Goal: Transaction & Acquisition: Purchase product/service

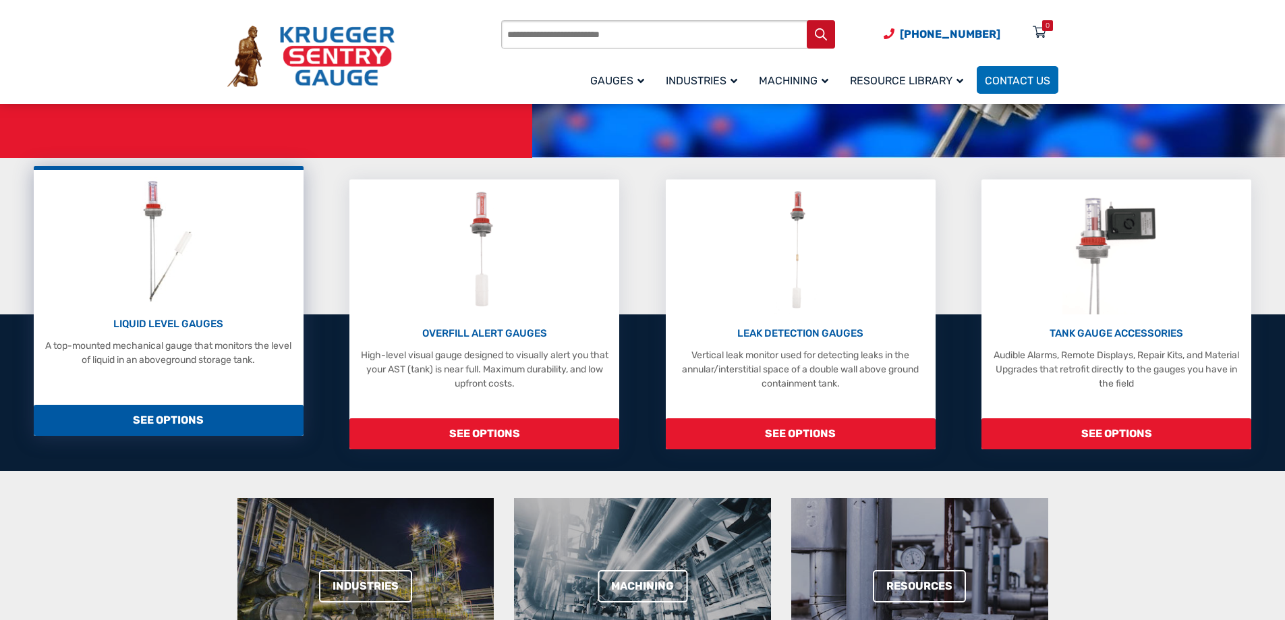
scroll to position [270, 0]
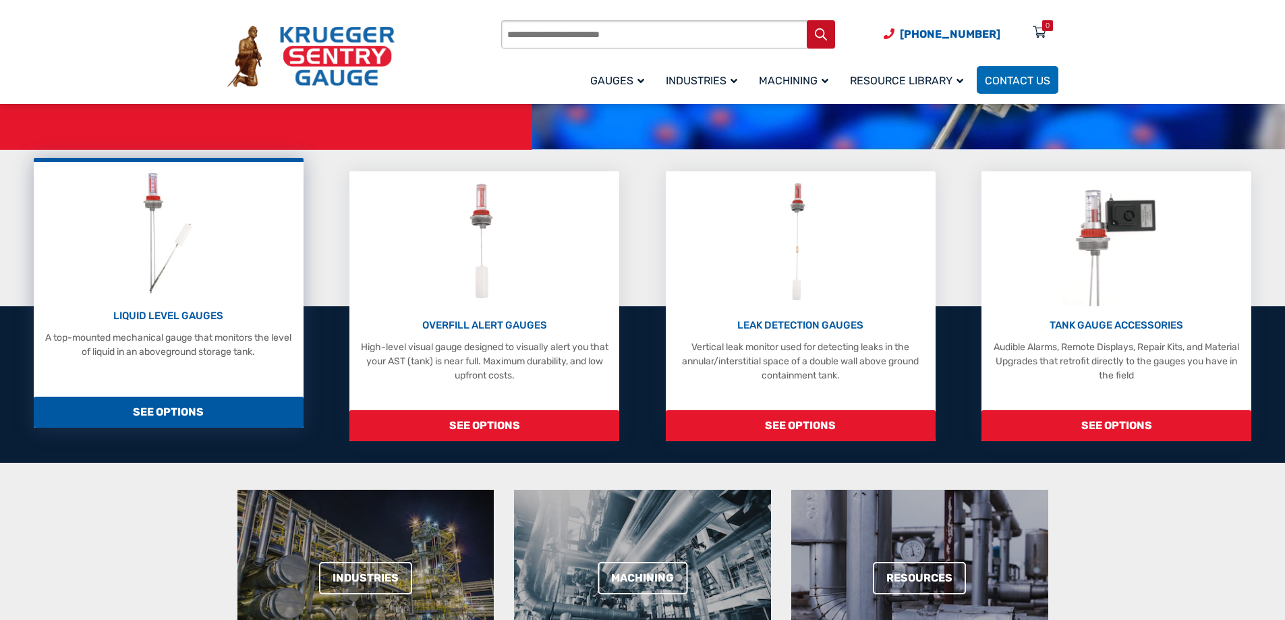
click at [200, 313] on p "LIQUID LEVEL GAUGES" at bounding box center [168, 316] width 256 height 16
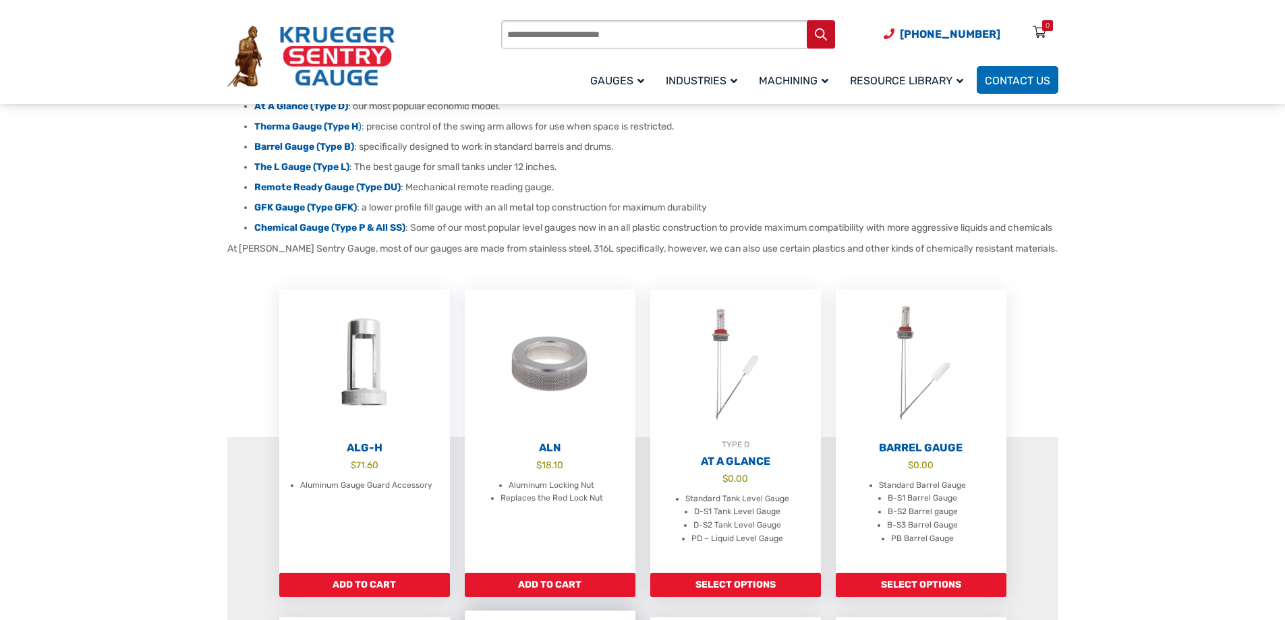
scroll to position [202, 0]
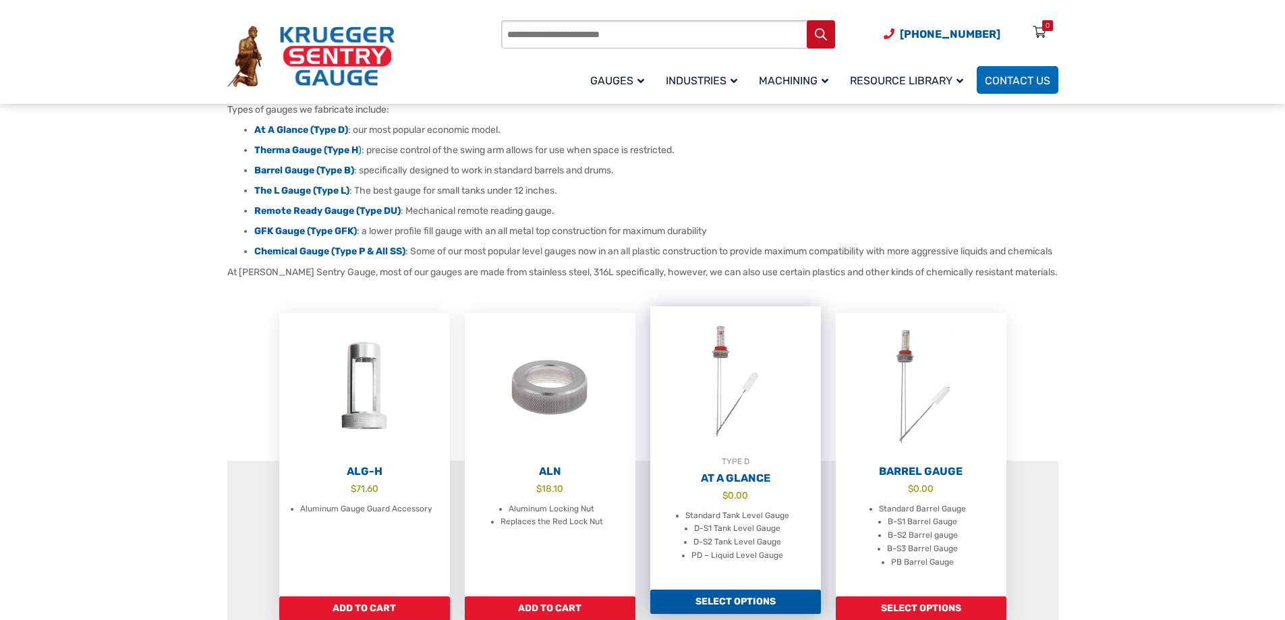
click at [725, 485] on h2 "At A Glance" at bounding box center [735, 478] width 171 height 13
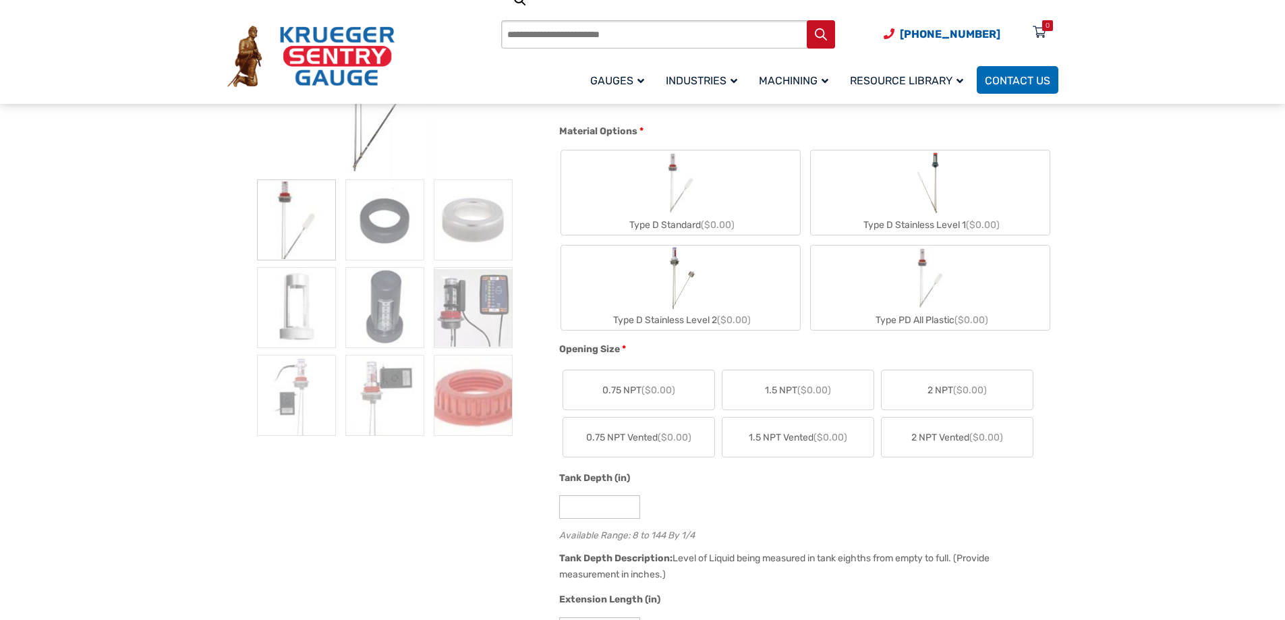
scroll to position [337, 0]
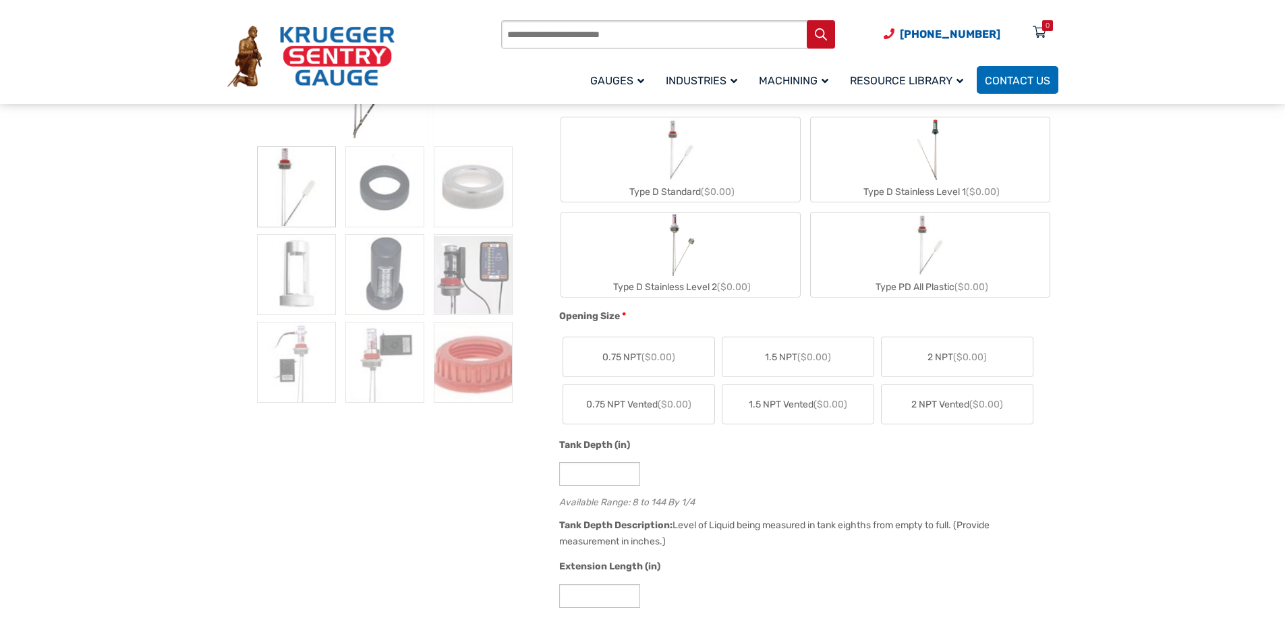
click at [653, 188] on div "Type D Standard ($0.00)" at bounding box center [680, 192] width 239 height 20
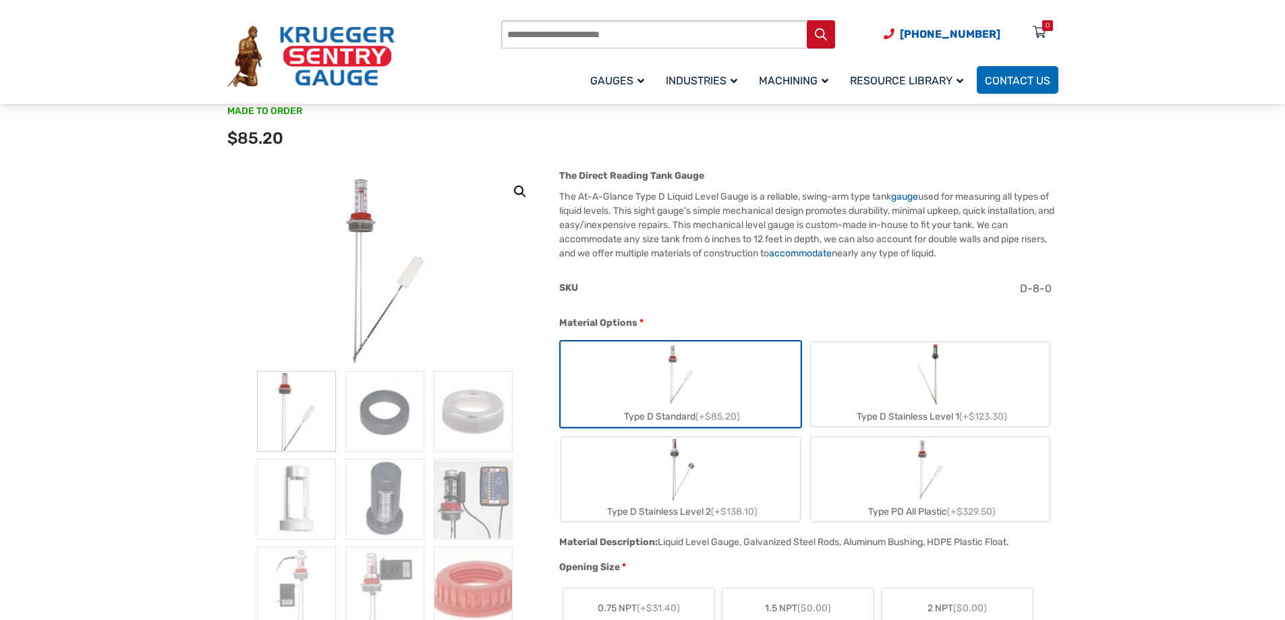
scroll to position [135, 0]
